Goal: Navigation & Orientation: Find specific page/section

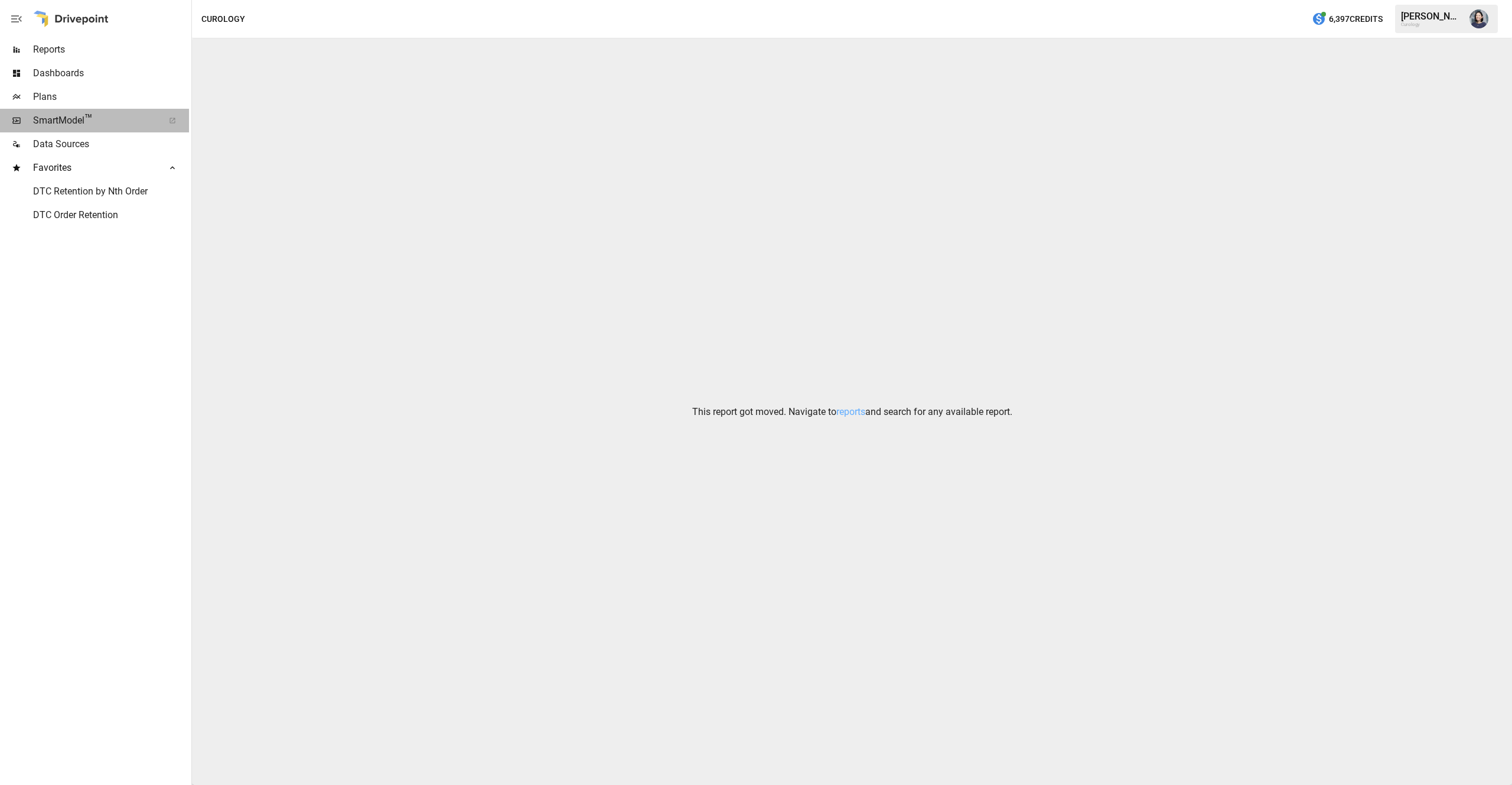
click at [128, 121] on span "SmartModel ™" at bounding box center [94, 120] width 123 height 14
click at [101, 96] on span "Plans" at bounding box center [111, 97] width 156 height 14
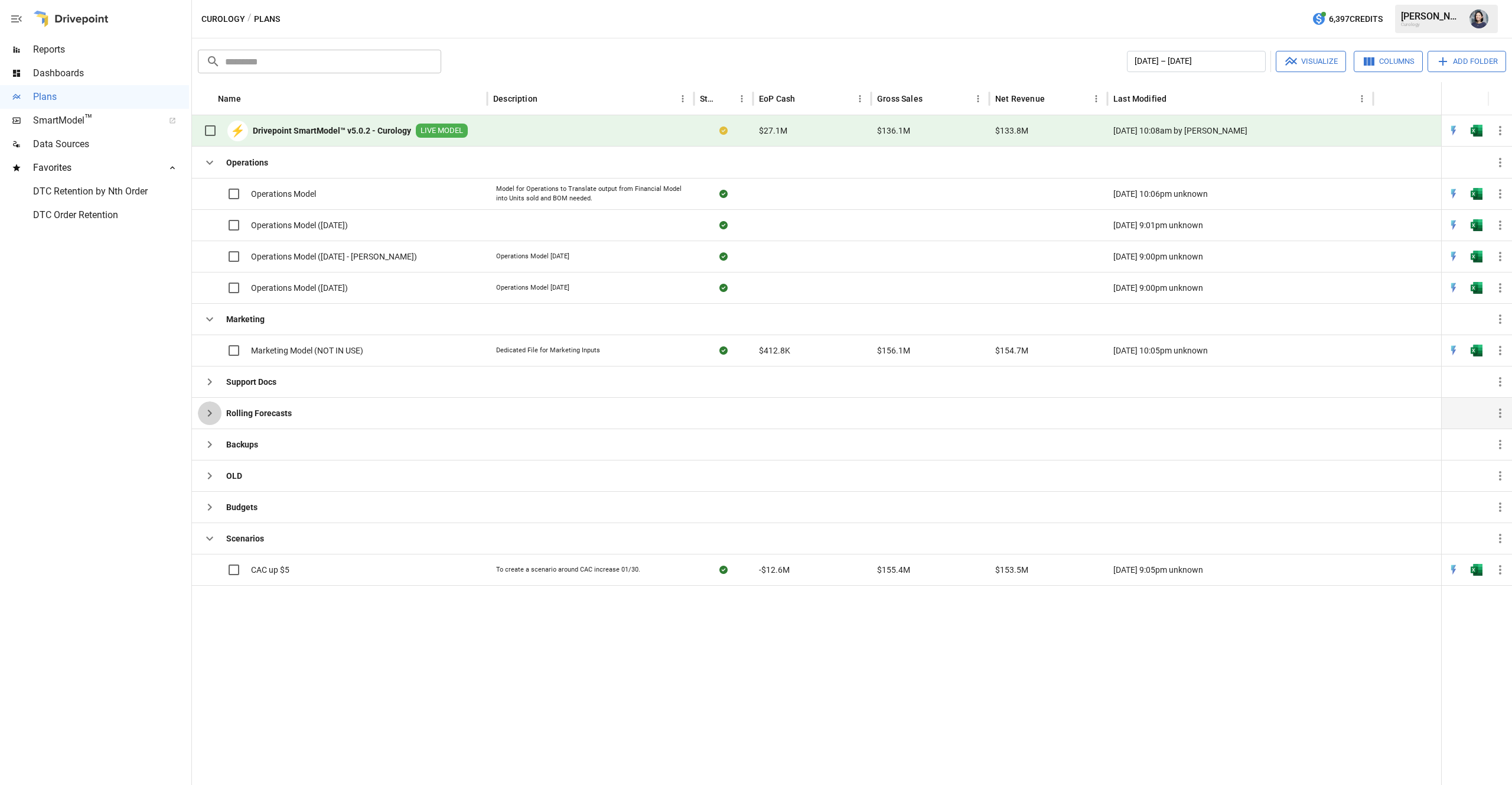
click at [218, 412] on button "button" at bounding box center [209, 412] width 24 height 24
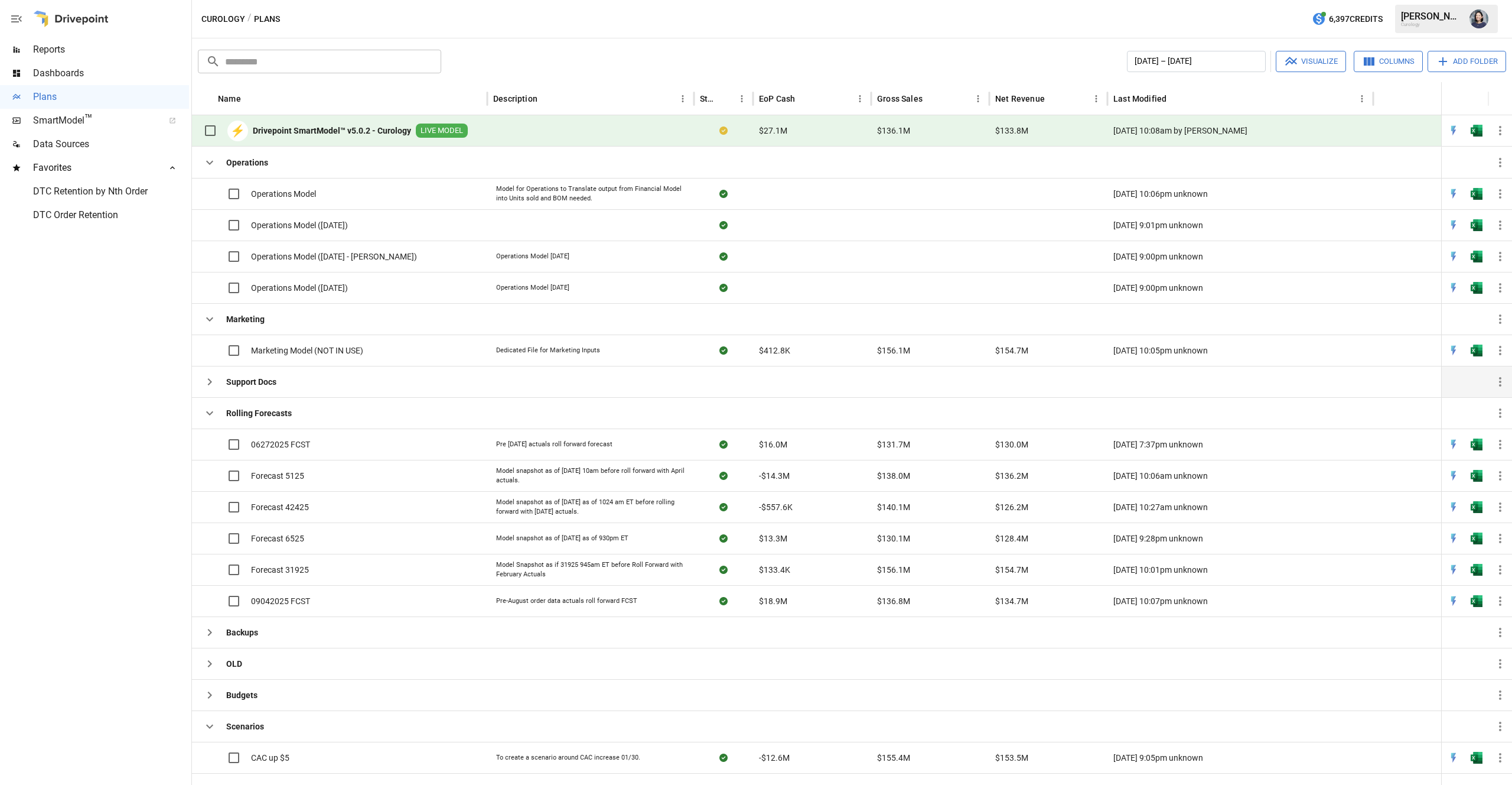
click at [214, 372] on button "button" at bounding box center [209, 382] width 24 height 24
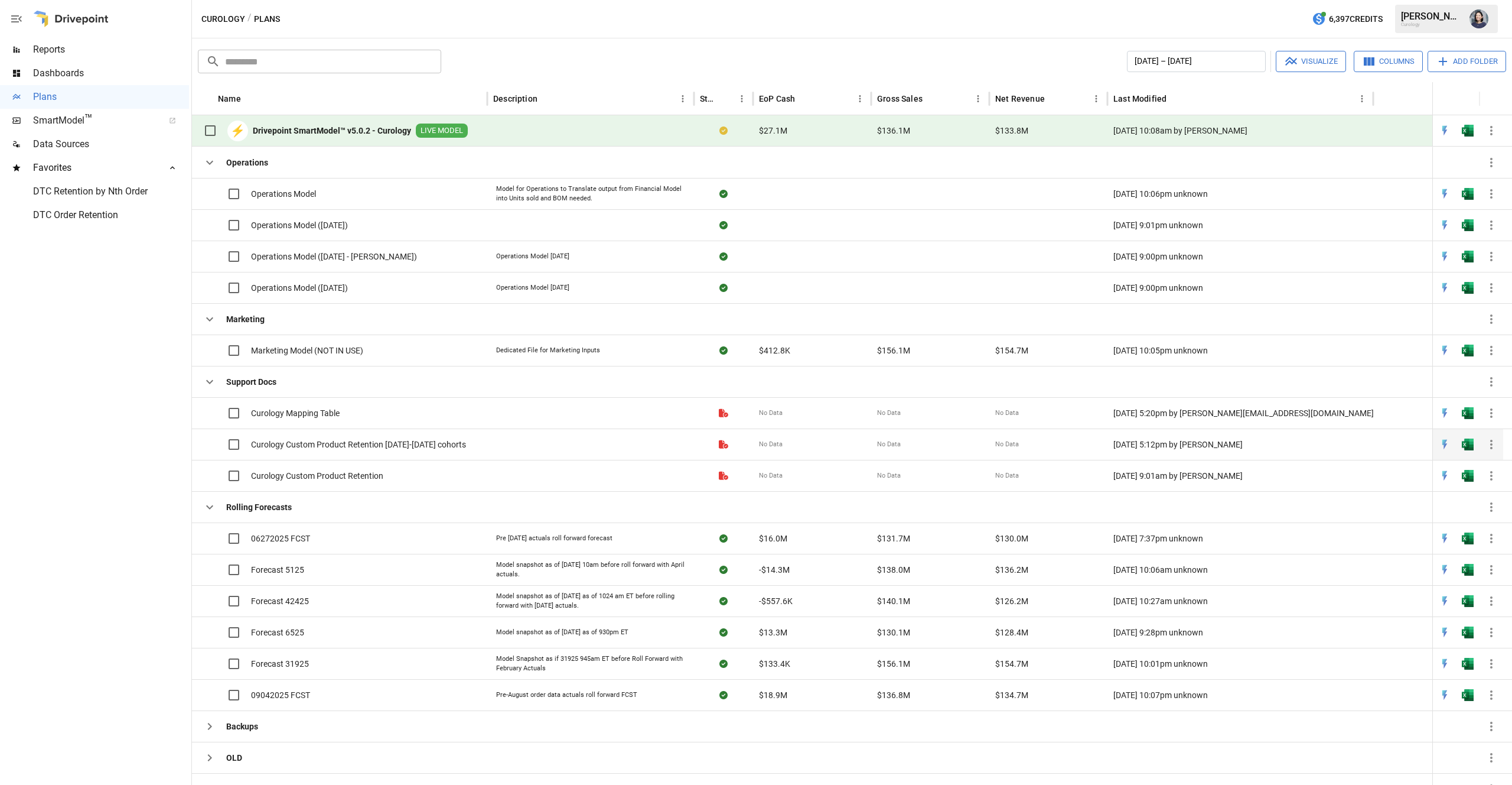
click at [400, 436] on div "Curology Custom Product Retention [DATE]-[DATE] cohorts" at bounding box center [332, 444] width 268 height 24
click at [1471, 443] on img "Open in Excel" at bounding box center [1468, 444] width 12 height 12
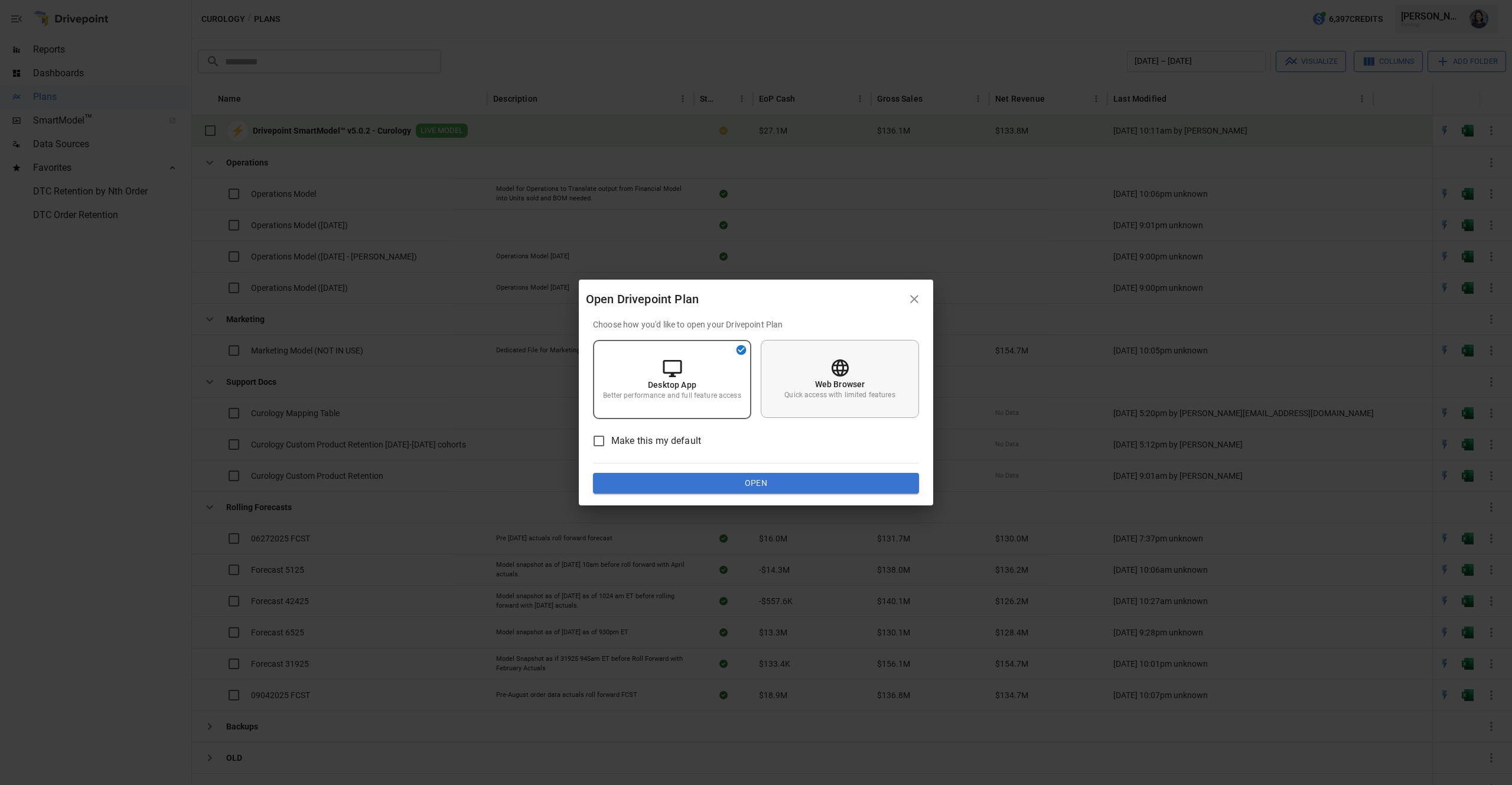
click at [822, 390] on p "Quick access with limited features" at bounding box center [840, 396] width 111 height 10
click at [756, 490] on button "Open" at bounding box center [756, 484] width 326 height 21
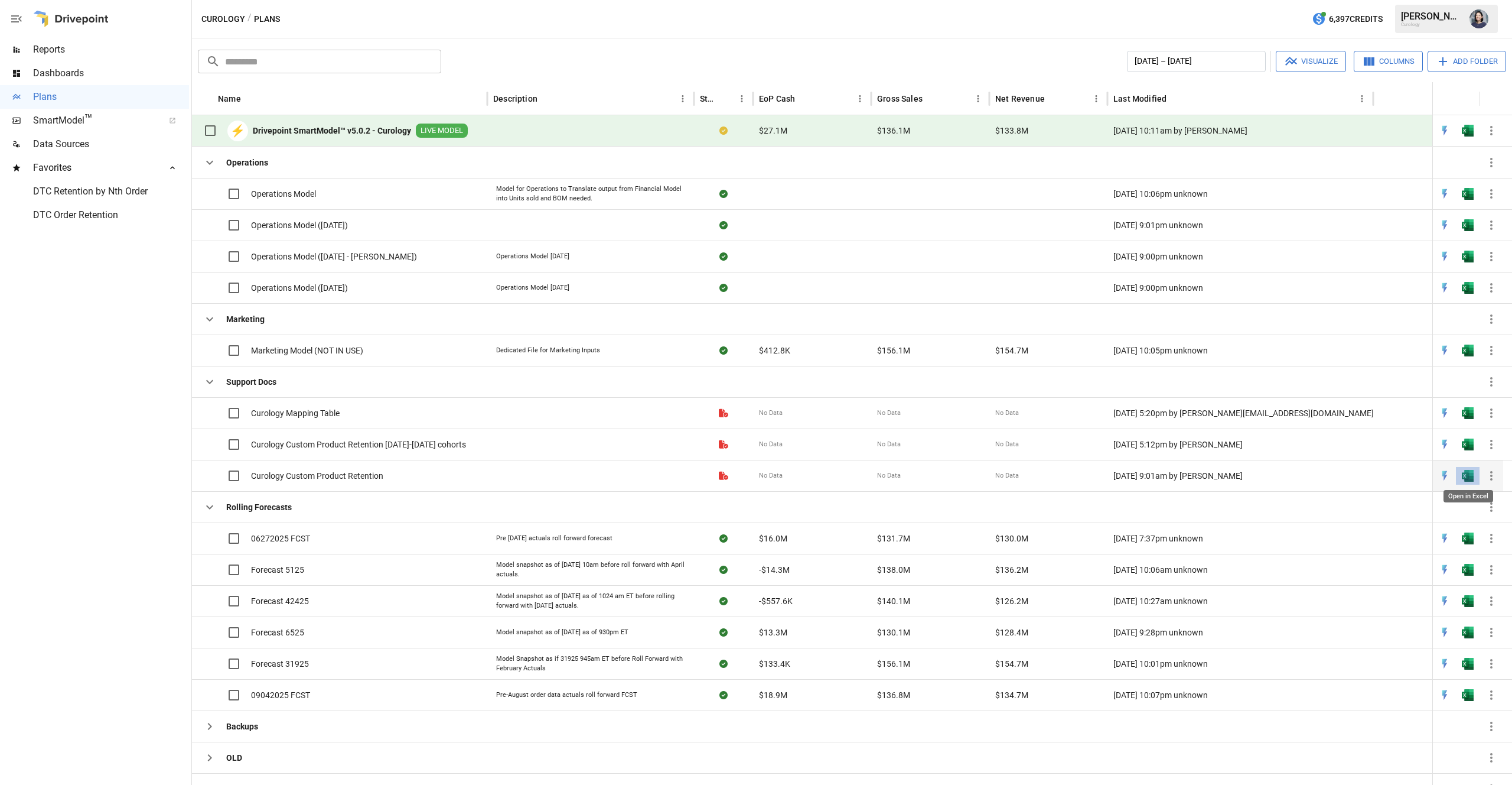
click at [1463, 472] on img "Open in Excel" at bounding box center [1468, 476] width 12 height 12
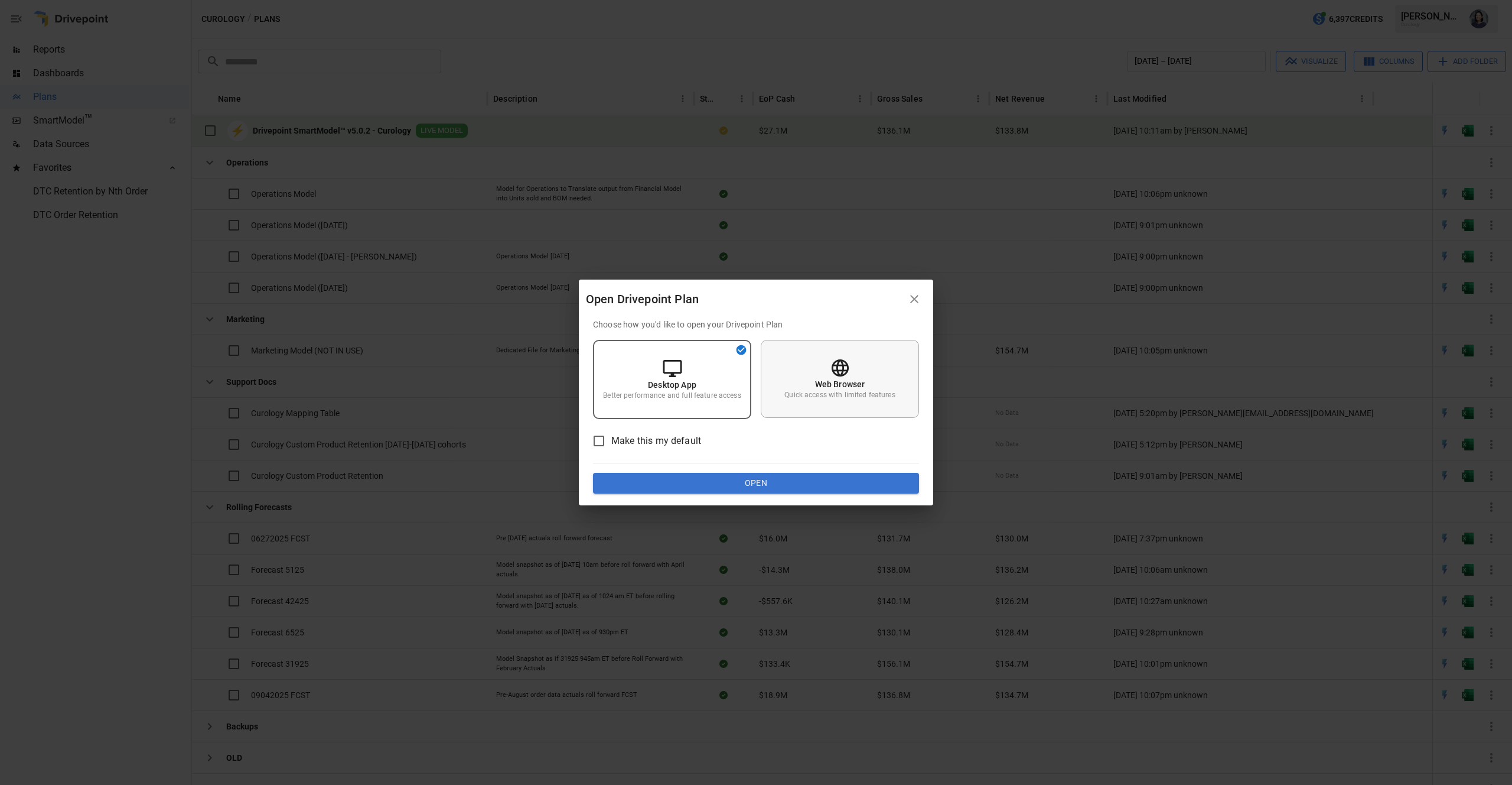
click at [894, 397] on p "Quick access with limited features" at bounding box center [840, 396] width 111 height 10
click at [759, 491] on button "Open" at bounding box center [756, 484] width 326 height 21
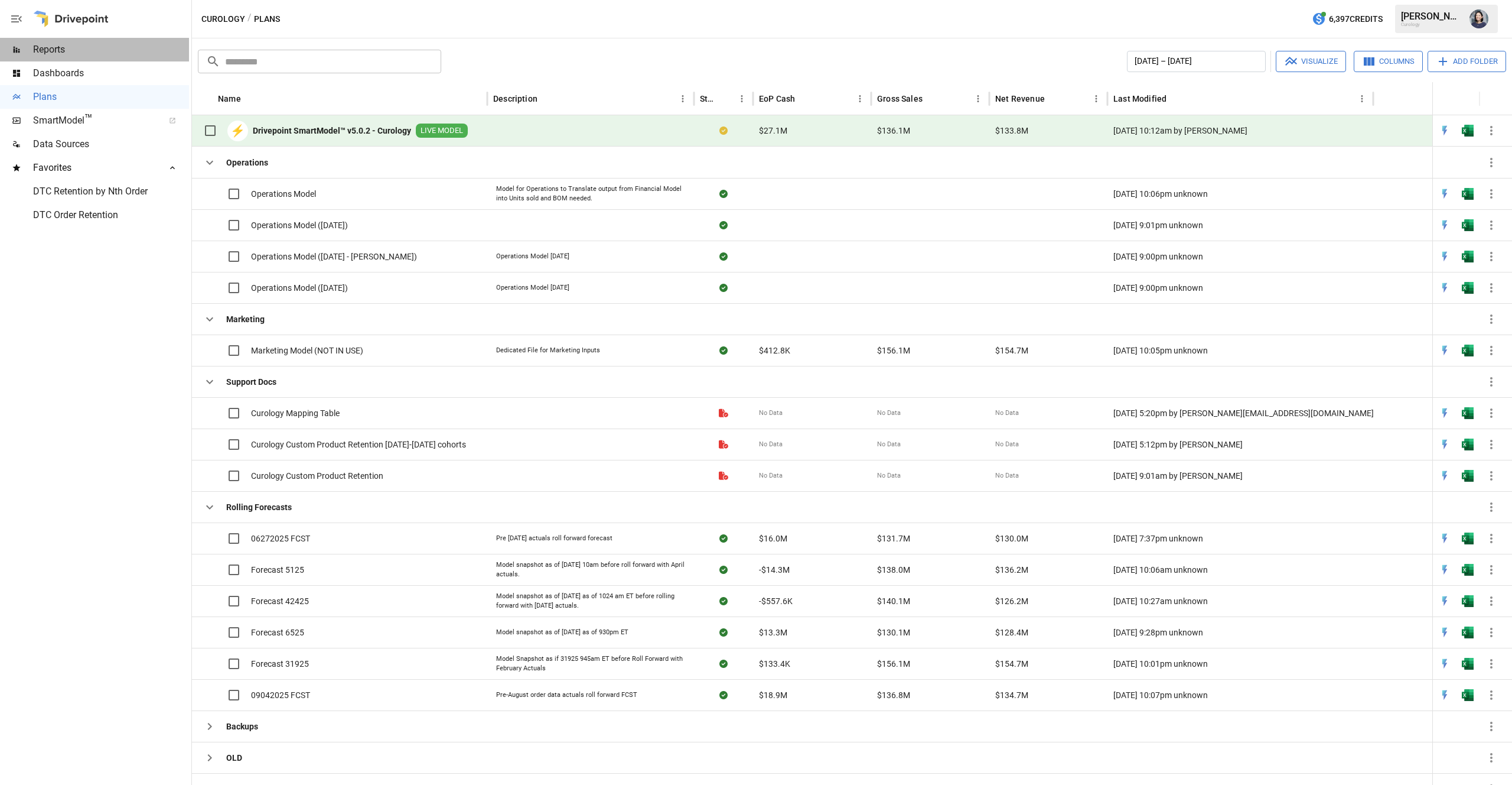
click at [67, 50] on span "Reports" at bounding box center [111, 50] width 156 height 14
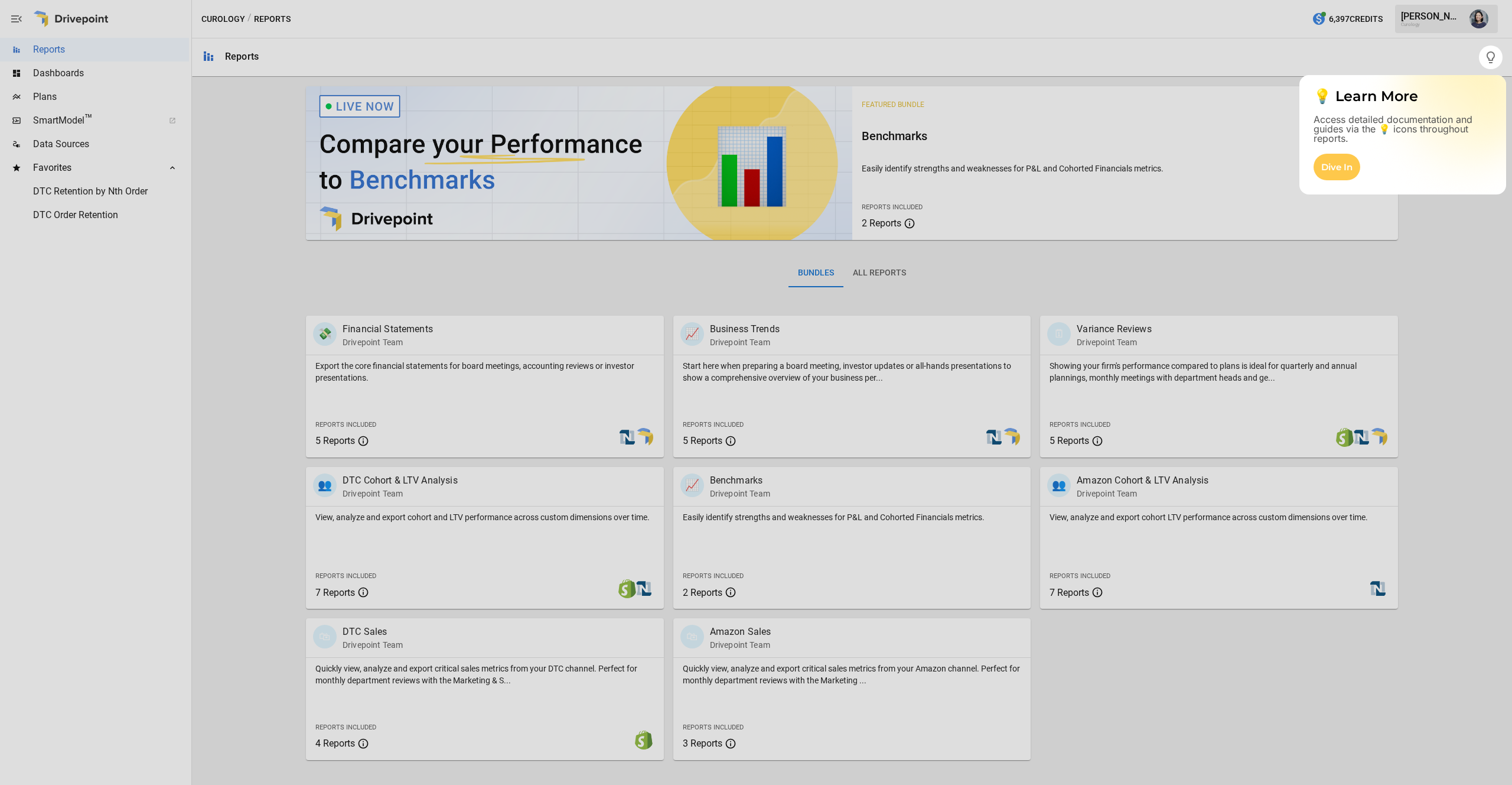
drag, startPoint x: 212, startPoint y: 576, endPoint x: 220, endPoint y: 573, distance: 8.5
click at [215, 578] on div at bounding box center [756, 426] width 1512 height 715
click at [1482, 79] on div "💡 Learn More Access detailed documentation and guides via the 💡 icons throughou…" at bounding box center [1402, 109] width 206 height 69
click at [1331, 177] on div "Dive In" at bounding box center [1337, 166] width 47 height 27
